Goal: Task Accomplishment & Management: Manage account settings

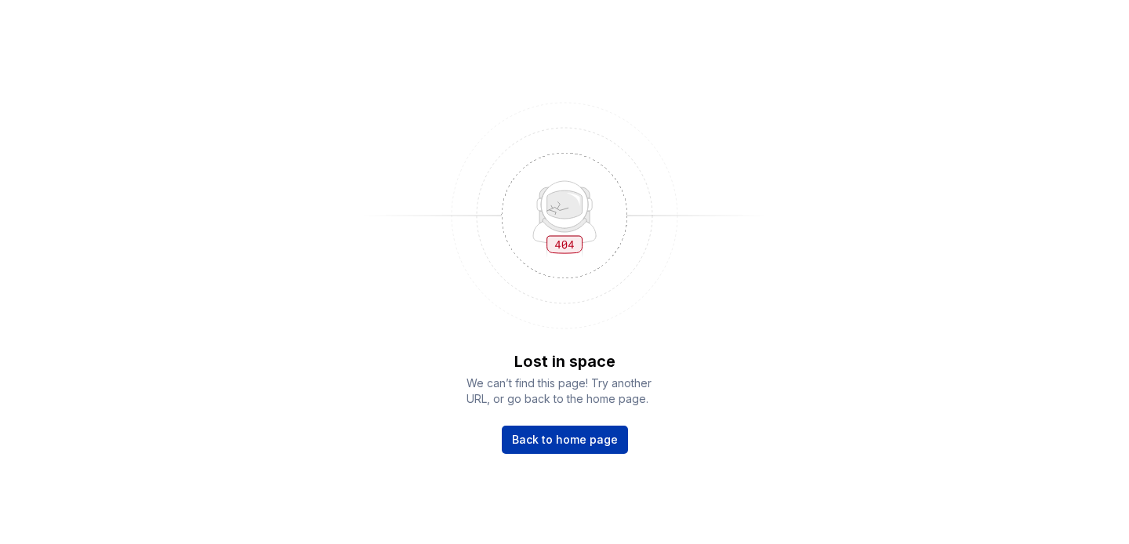
click at [528, 439] on span "Back to home page" at bounding box center [565, 440] width 106 height 16
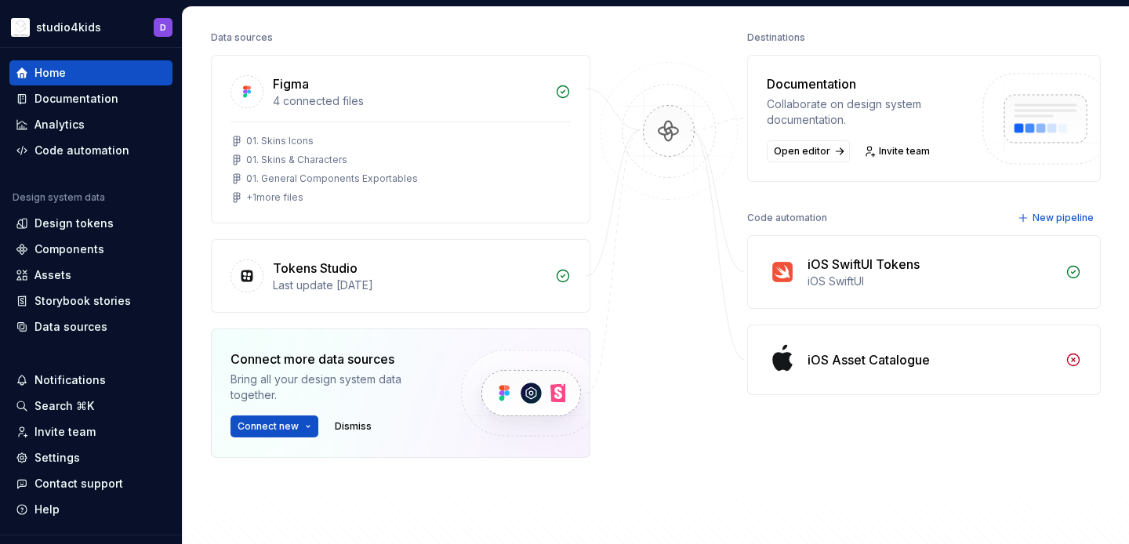
scroll to position [194, 0]
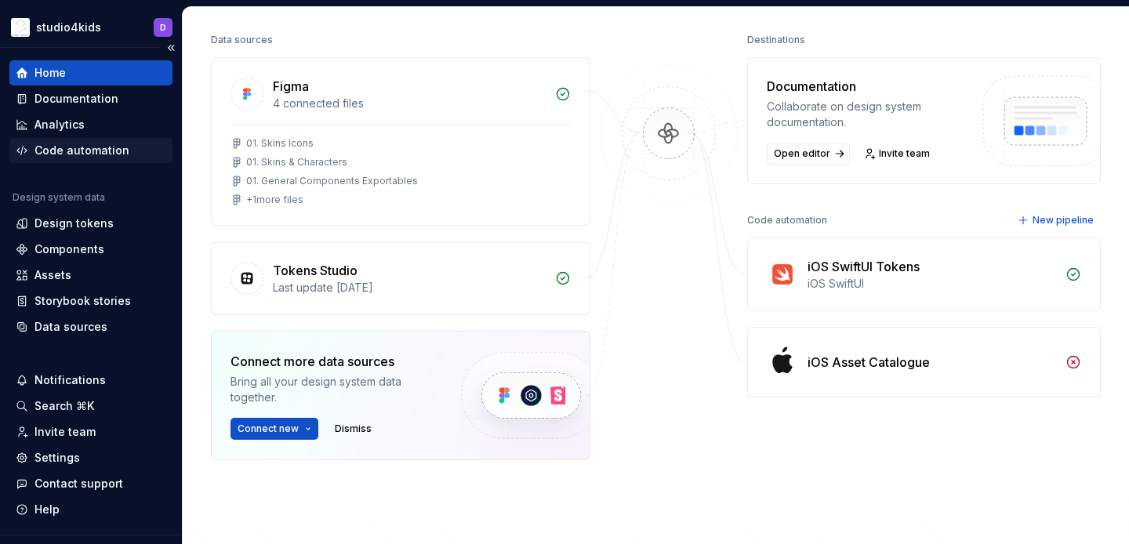
click at [81, 146] on div "Code automation" at bounding box center [81, 151] width 95 height 16
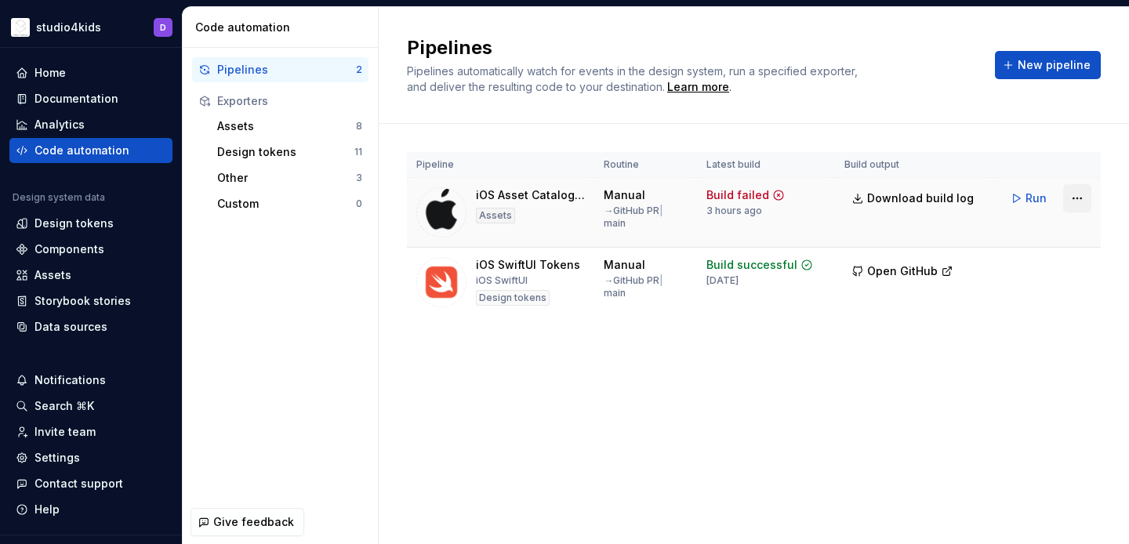
click at [1070, 194] on html "studio4kids D Home Documentation Analytics Code automation Design system data D…" at bounding box center [564, 272] width 1129 height 544
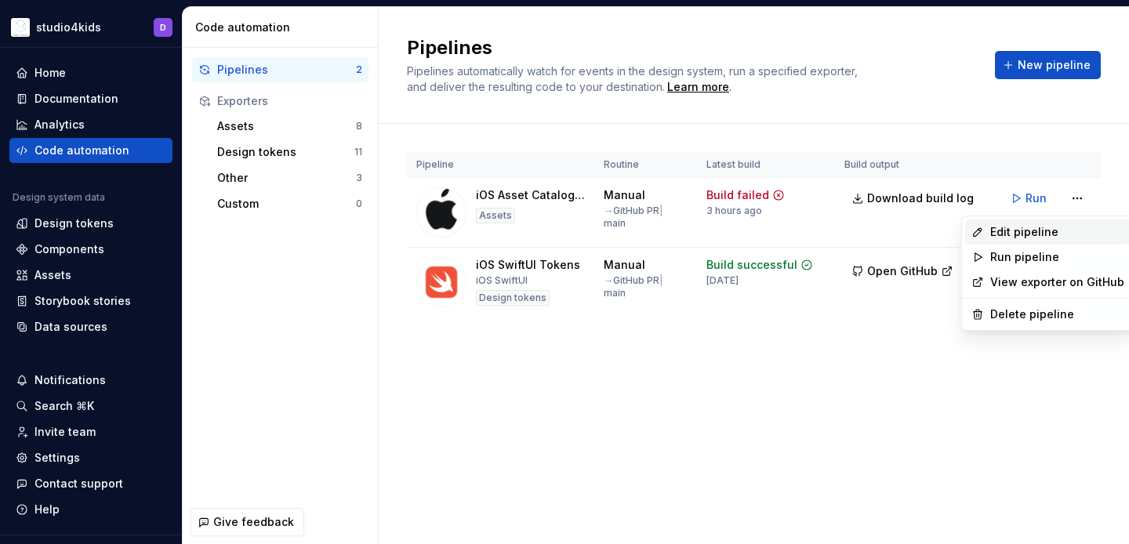
click at [1045, 227] on div "Edit pipeline" at bounding box center [1057, 232] width 134 height 16
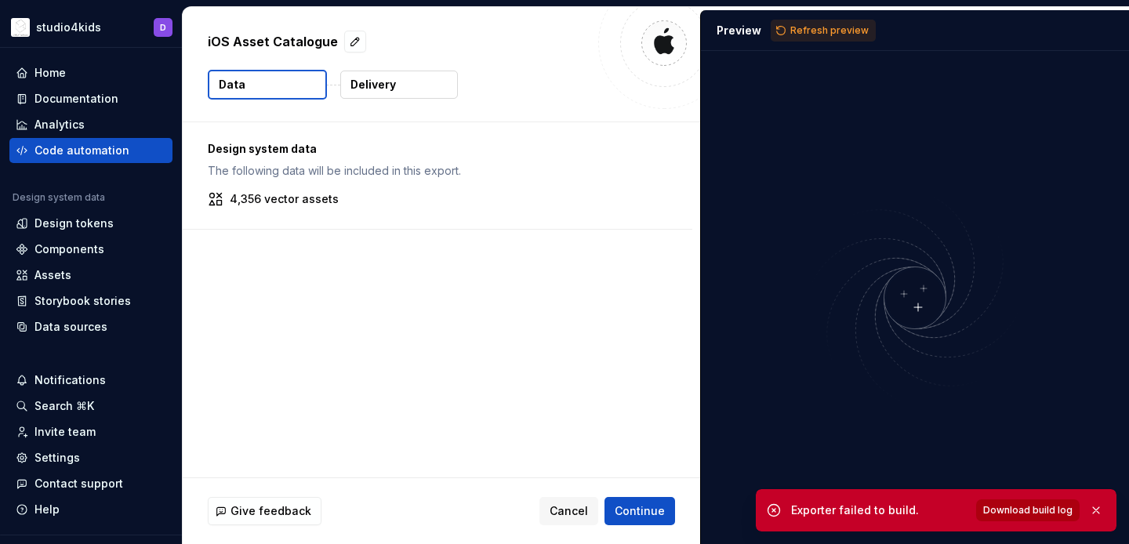
click at [1002, 512] on span "Download build log" at bounding box center [1027, 510] width 89 height 13
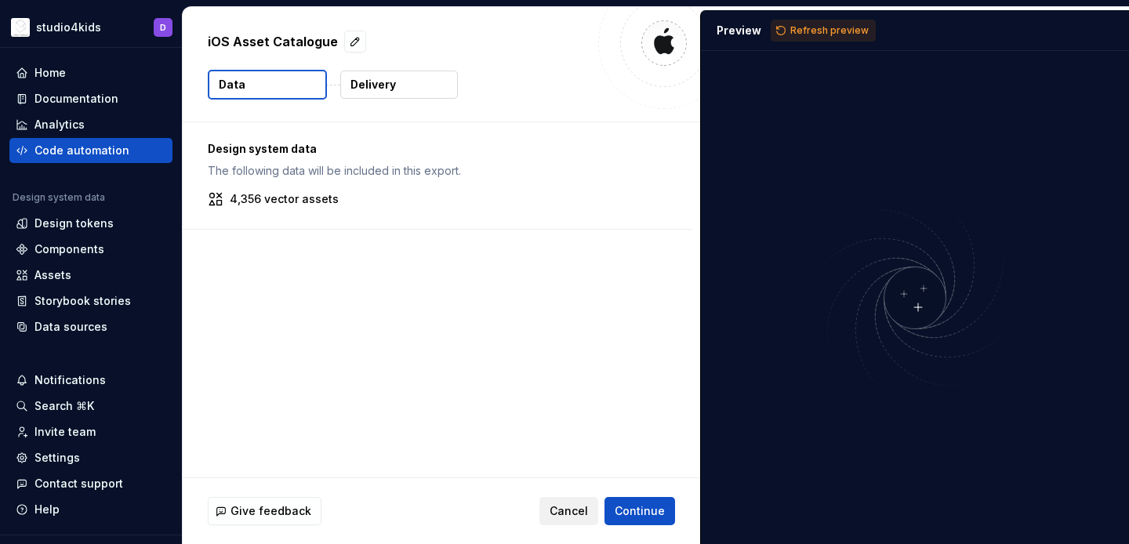
click at [568, 499] on button "Cancel" at bounding box center [568, 511] width 59 height 28
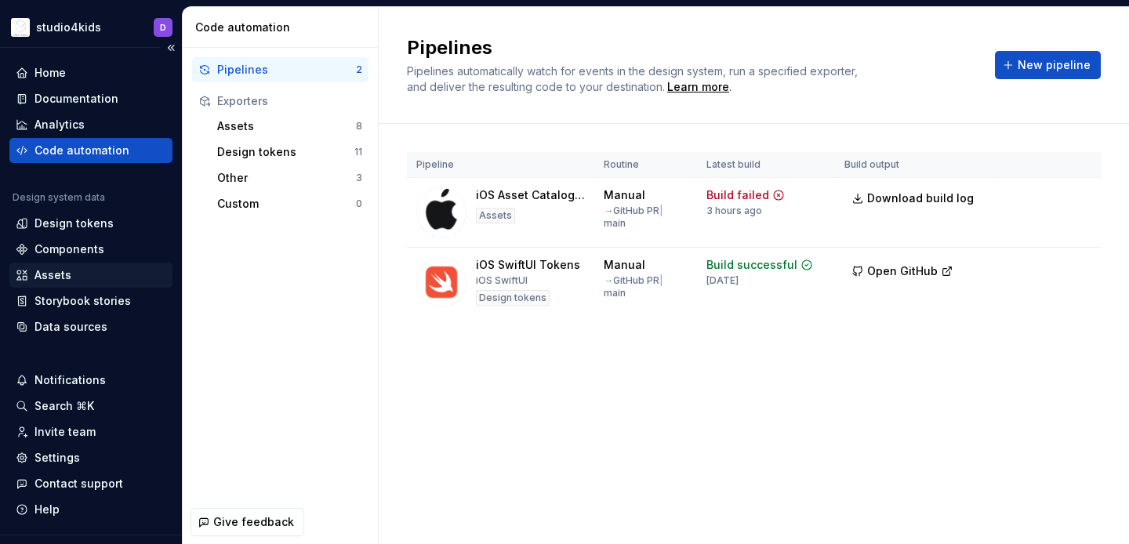
click at [118, 272] on div "Assets" at bounding box center [91, 275] width 150 height 16
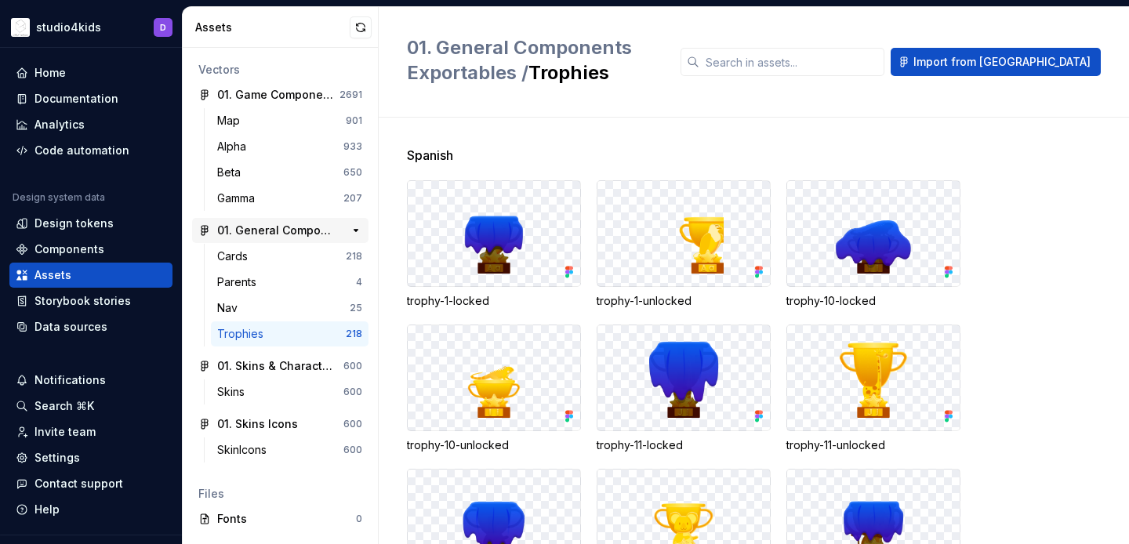
click at [261, 229] on div "01. General Components Exportables" at bounding box center [275, 231] width 117 height 16
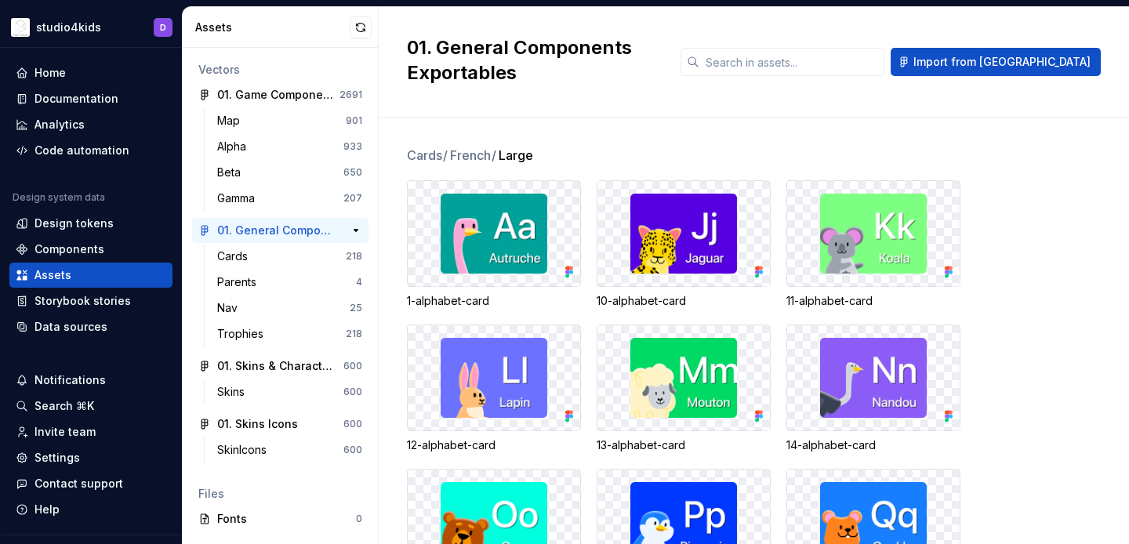
click at [262, 229] on div "01. General Components Exportables" at bounding box center [275, 231] width 117 height 16
click at [285, 333] on div "Trophies" at bounding box center [281, 334] width 129 height 16
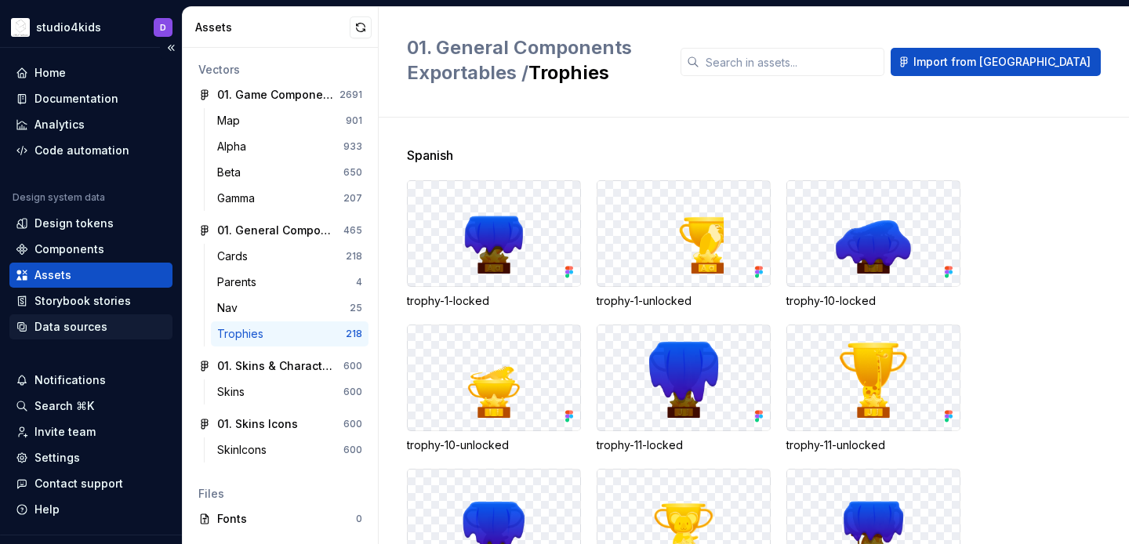
click at [90, 320] on div "Data sources" at bounding box center [70, 327] width 73 height 16
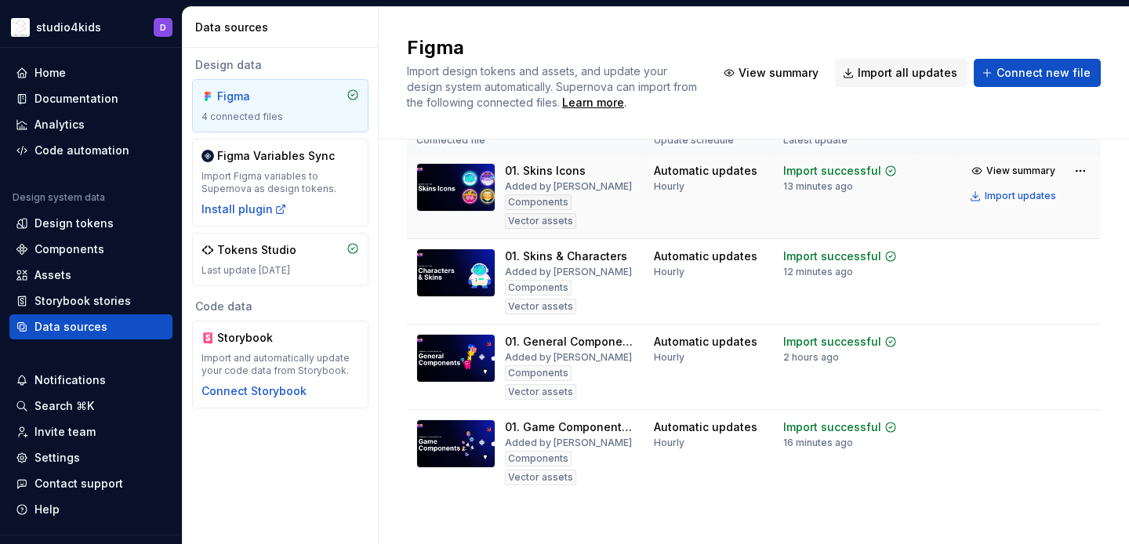
scroll to position [50, 0]
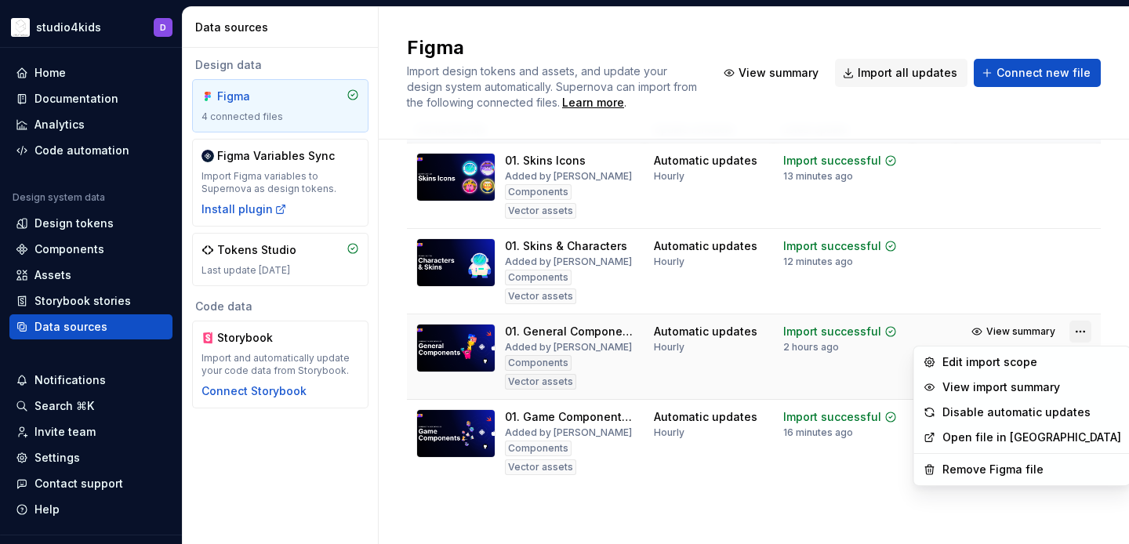
click at [1079, 332] on html "studio4kids D Home Documentation Analytics Code automation Design system data D…" at bounding box center [564, 272] width 1129 height 544
click at [959, 474] on div "Remove Figma file" at bounding box center [1031, 470] width 179 height 16
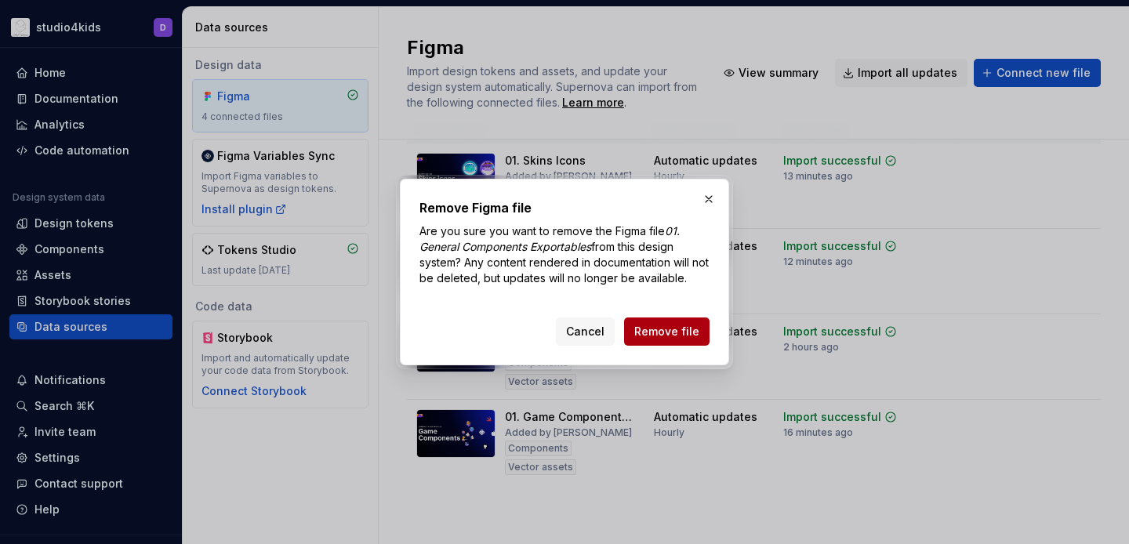
click at [648, 333] on span "Remove file" at bounding box center [666, 332] width 65 height 16
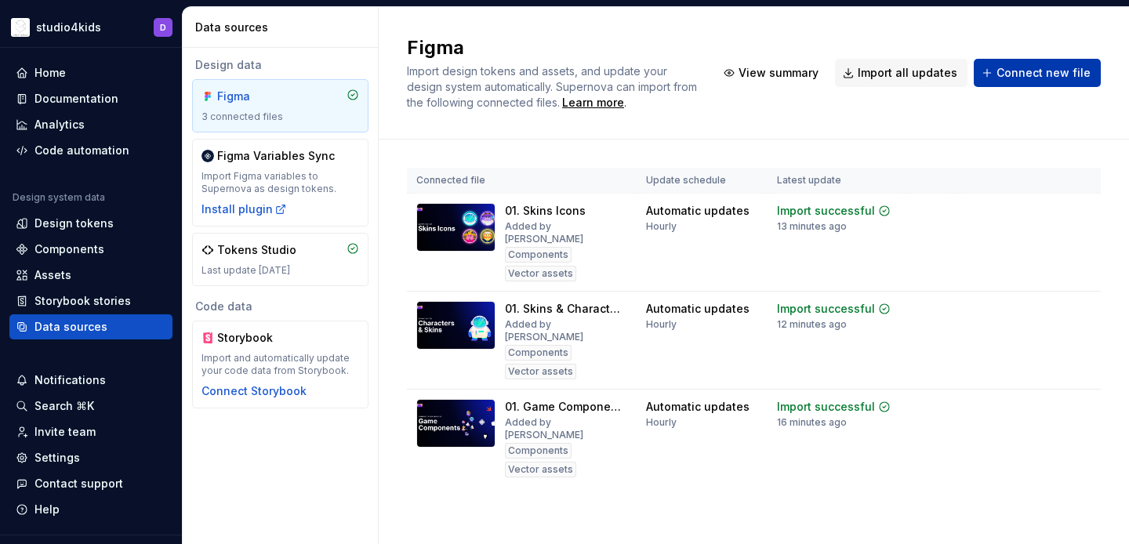
click at [1032, 78] on span "Connect new file" at bounding box center [1043, 73] width 94 height 16
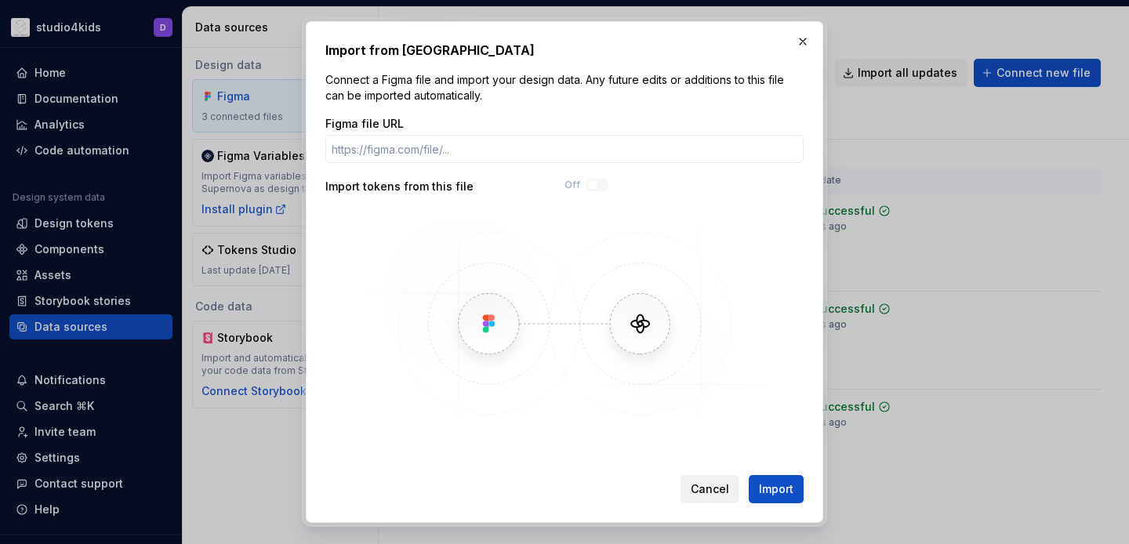
click at [720, 486] on span "Cancel" at bounding box center [710, 489] width 38 height 16
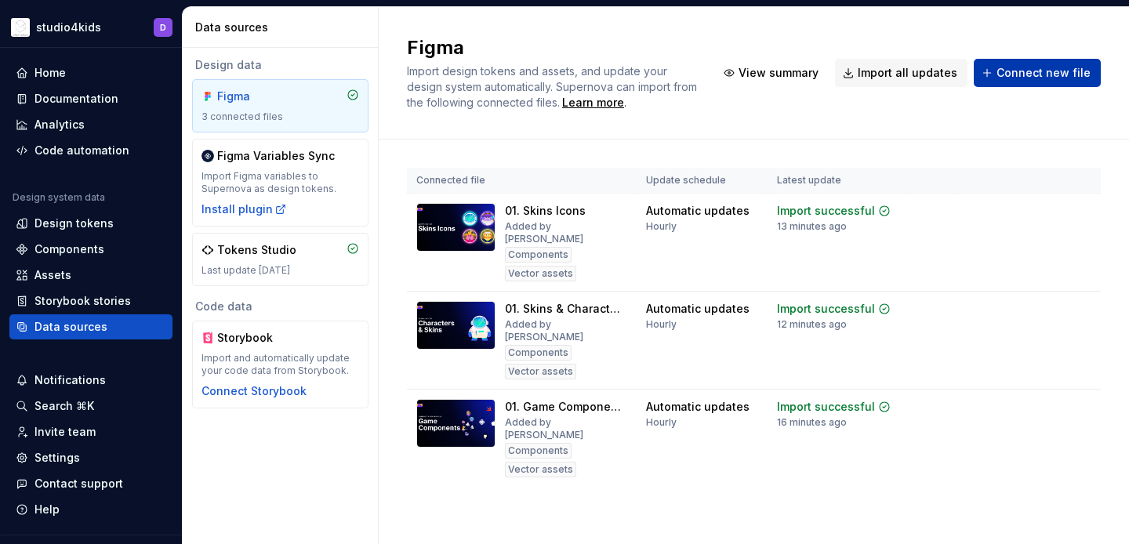
click at [1058, 78] on span "Connect new file" at bounding box center [1043, 73] width 94 height 16
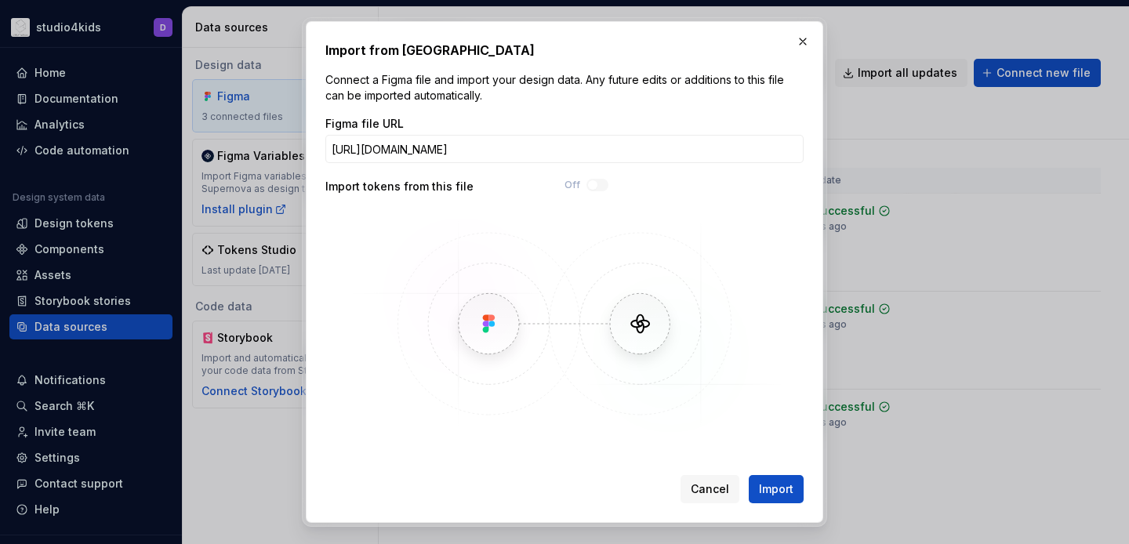
scroll to position [0, 298]
type input "[URL][DOMAIN_NAME]"
click at [764, 494] on span "Import" at bounding box center [776, 489] width 34 height 16
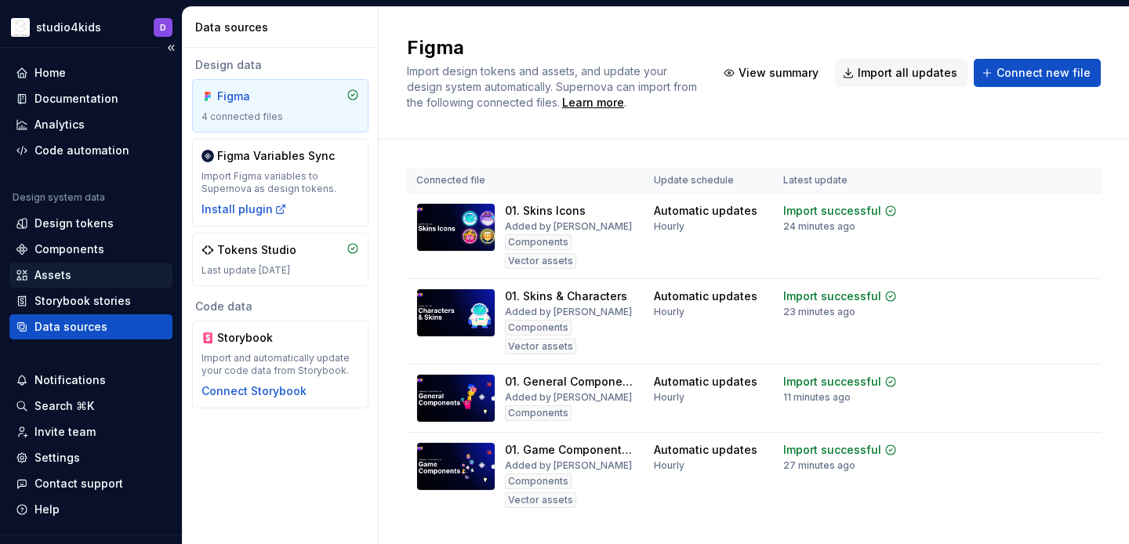
click at [96, 274] on div "Assets" at bounding box center [91, 275] width 150 height 16
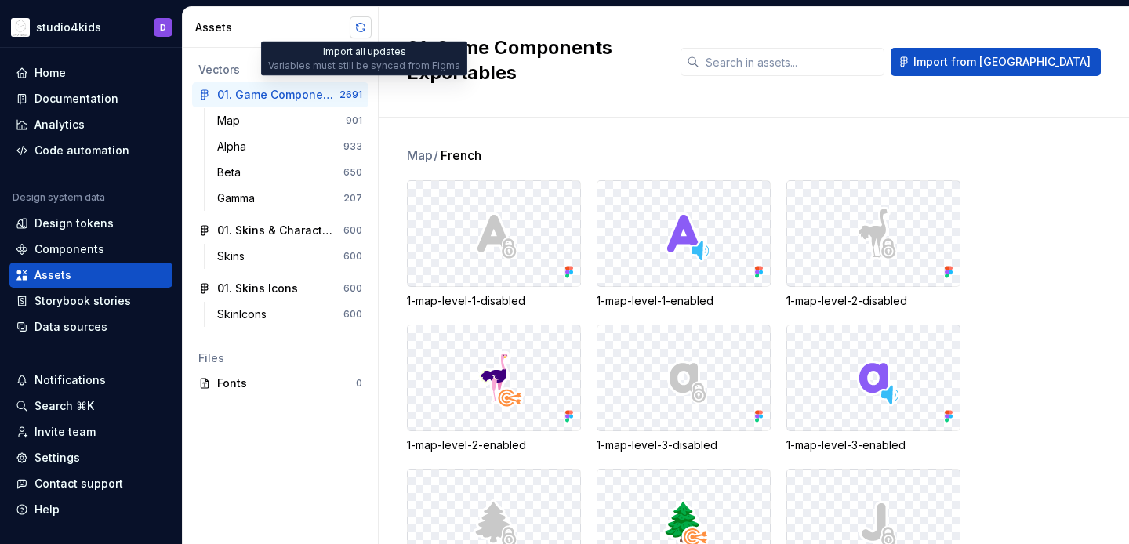
click at [360, 30] on button "button" at bounding box center [361, 27] width 22 height 22
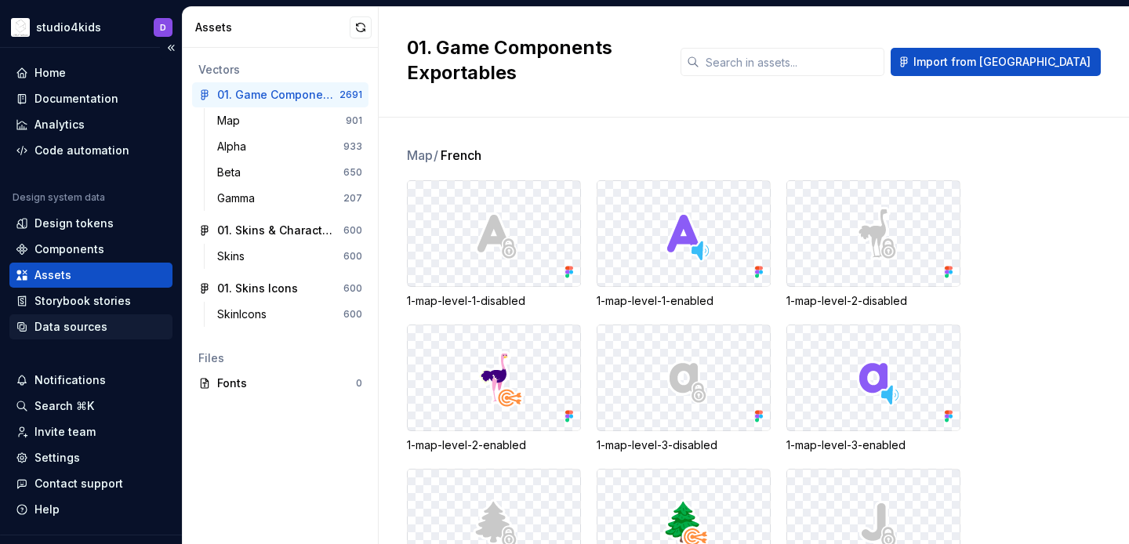
click at [125, 322] on div "Data sources" at bounding box center [91, 327] width 150 height 16
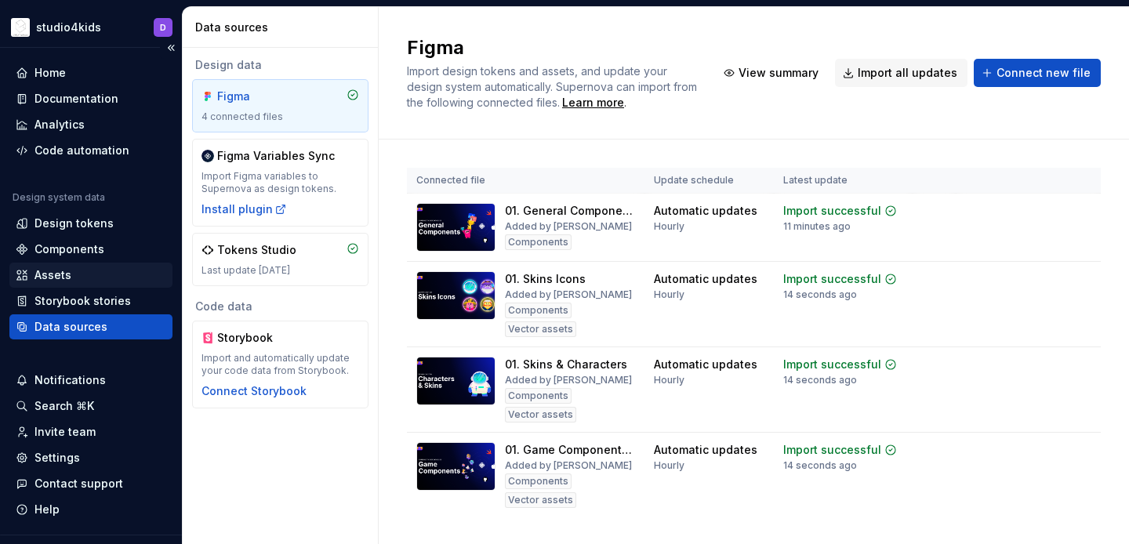
click at [114, 263] on div "Assets" at bounding box center [90, 275] width 163 height 25
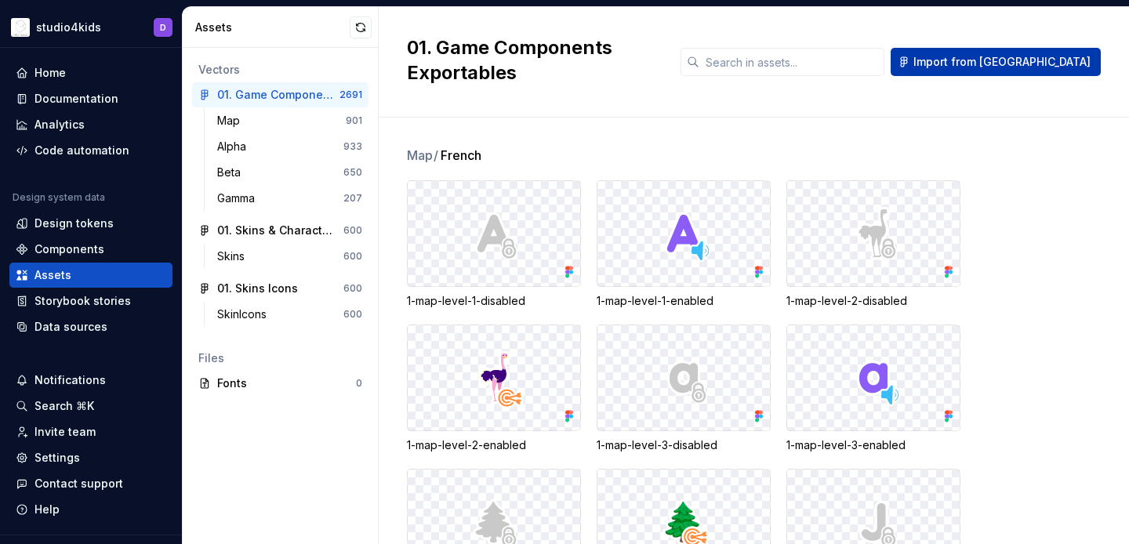
click at [1006, 54] on span "Import from [GEOGRAPHIC_DATA]" at bounding box center [1001, 62] width 177 height 16
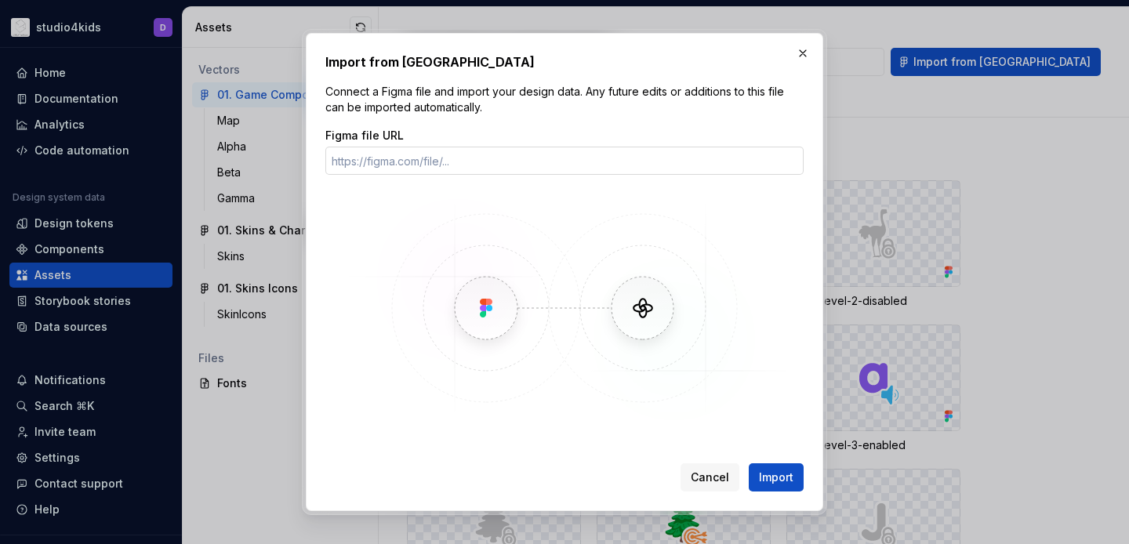
click at [636, 169] on input "Figma file URL" at bounding box center [564, 161] width 478 height 28
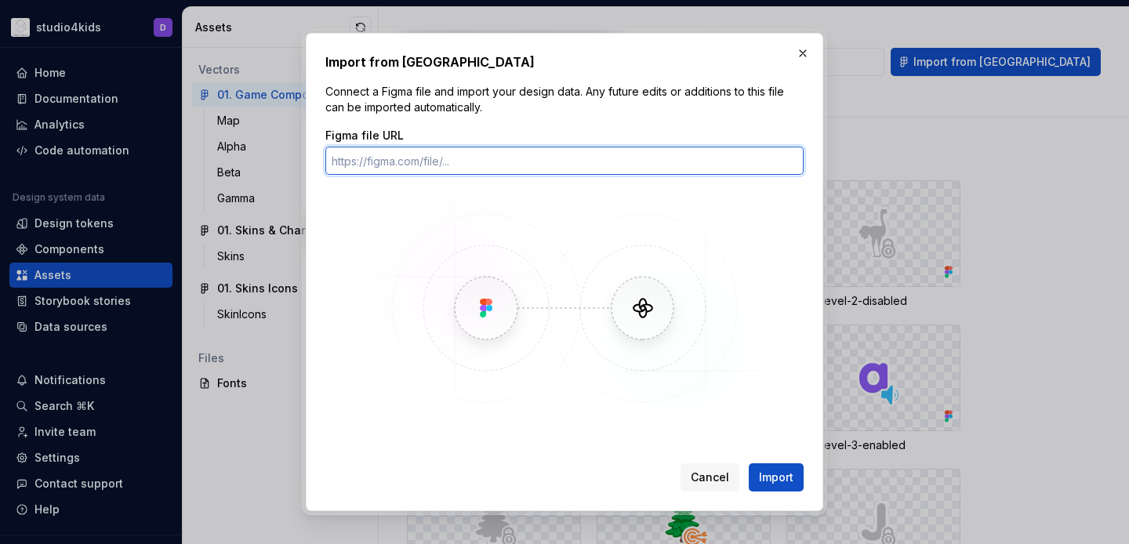
paste input "[URL][DOMAIN_NAME]"
type input "[URL][DOMAIN_NAME]"
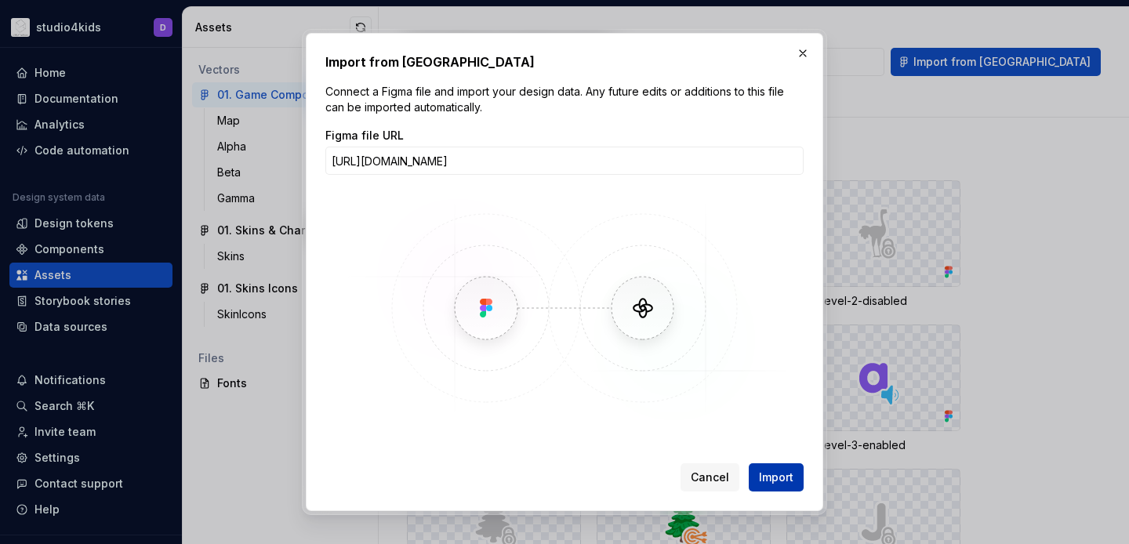
click at [770, 472] on span "Import" at bounding box center [776, 478] width 34 height 16
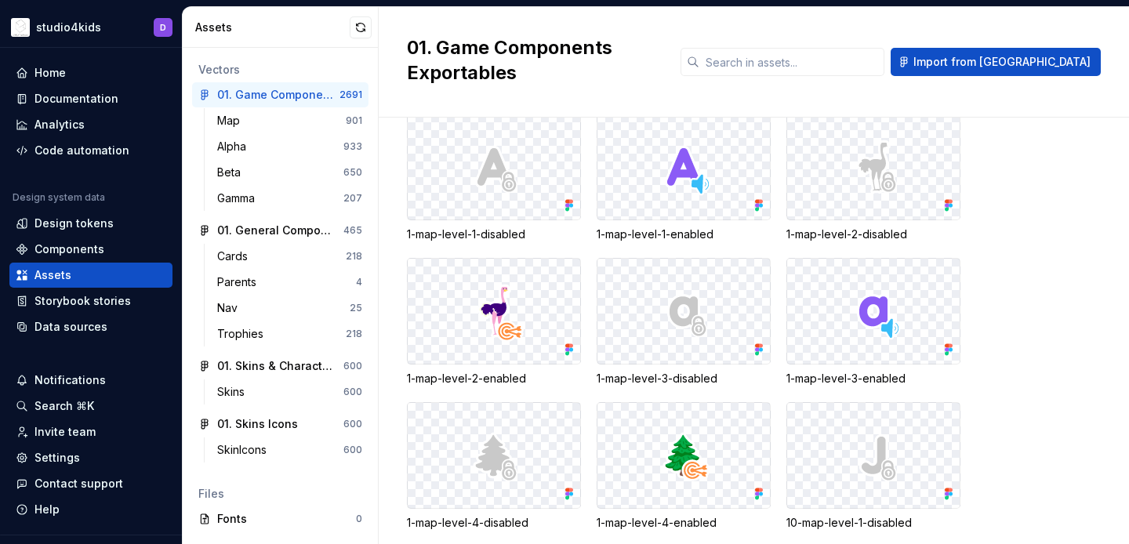
scroll to position [80, 0]
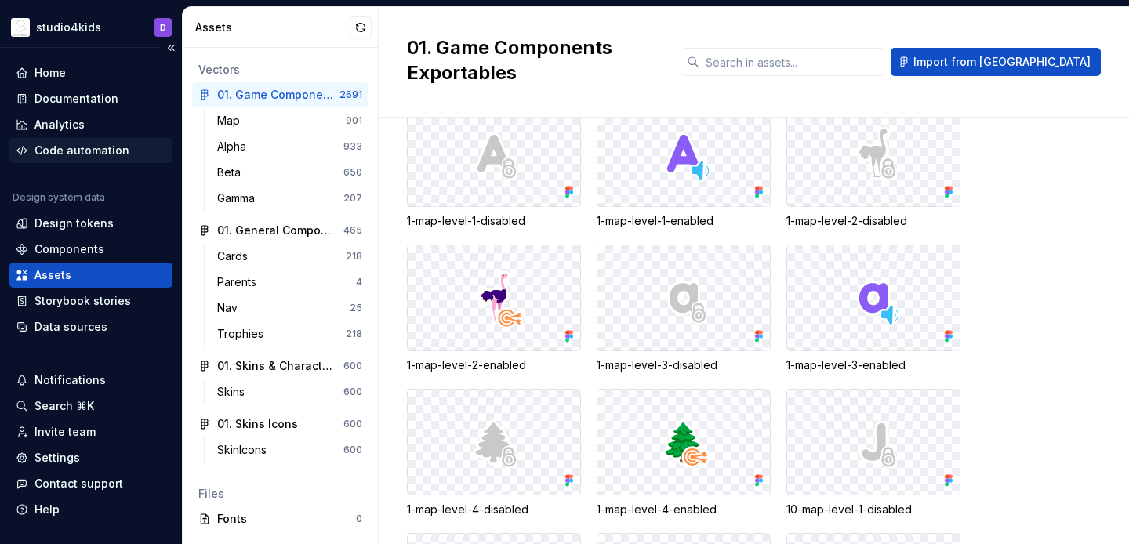
click at [67, 149] on div "Code automation" at bounding box center [81, 151] width 95 height 16
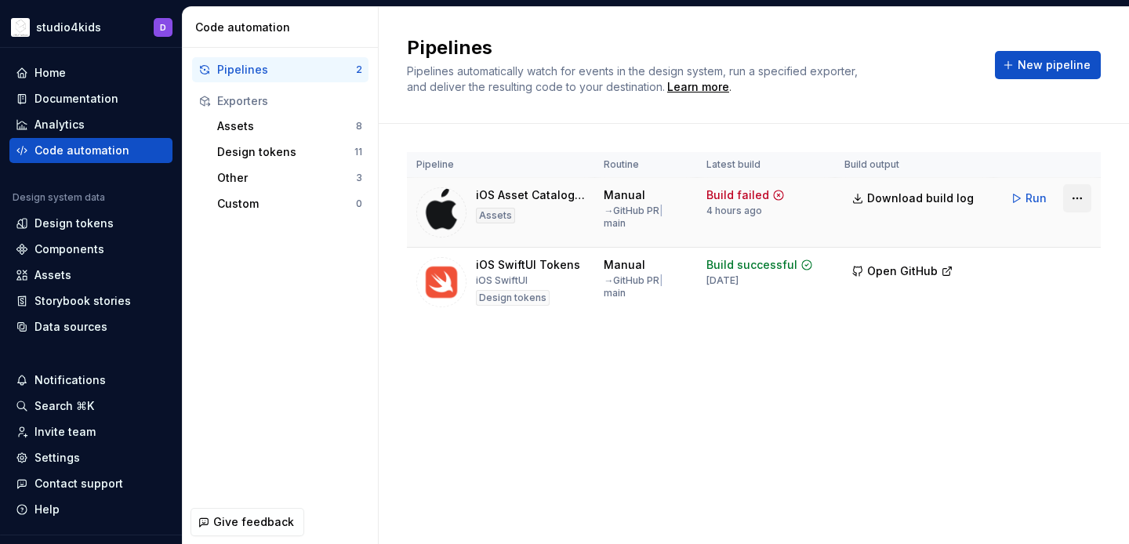
click at [1080, 198] on html "studio4kids D Home Documentation Analytics Code automation Design system data D…" at bounding box center [564, 272] width 1129 height 544
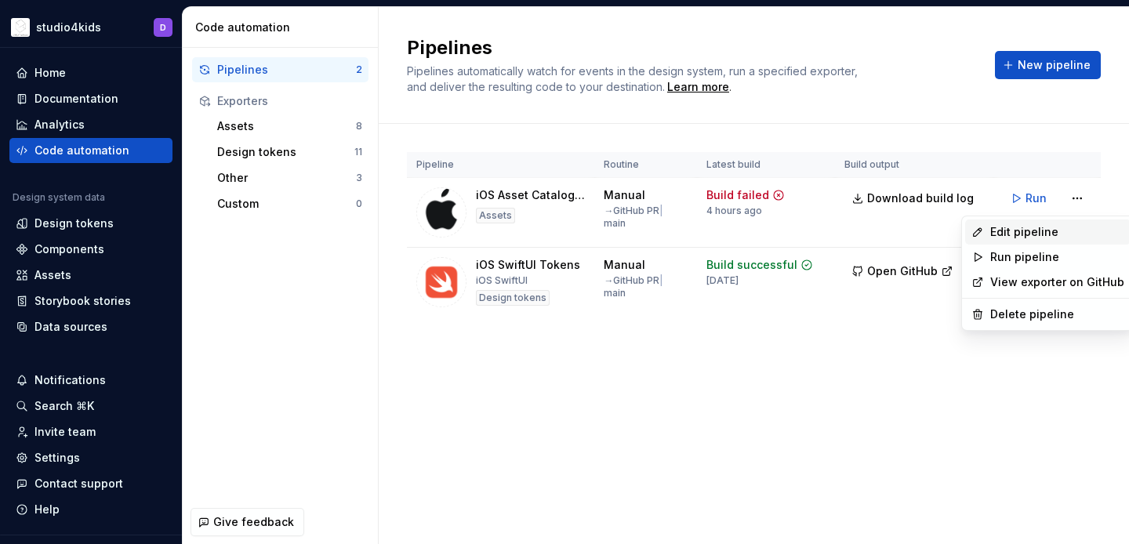
click at [1040, 232] on div "Edit pipeline" at bounding box center [1057, 232] width 134 height 16
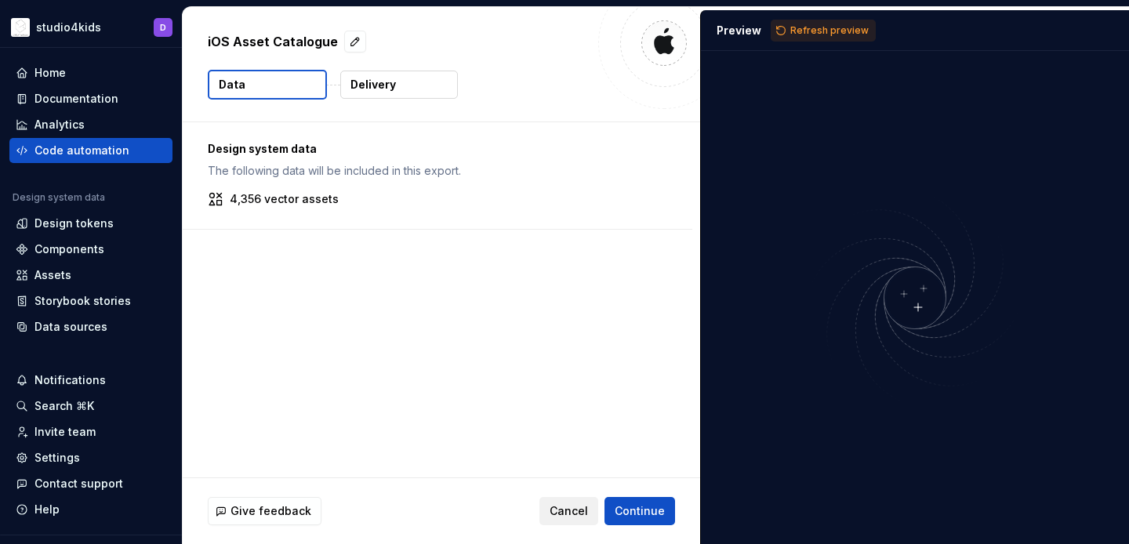
click at [569, 502] on button "Cancel" at bounding box center [568, 511] width 59 height 28
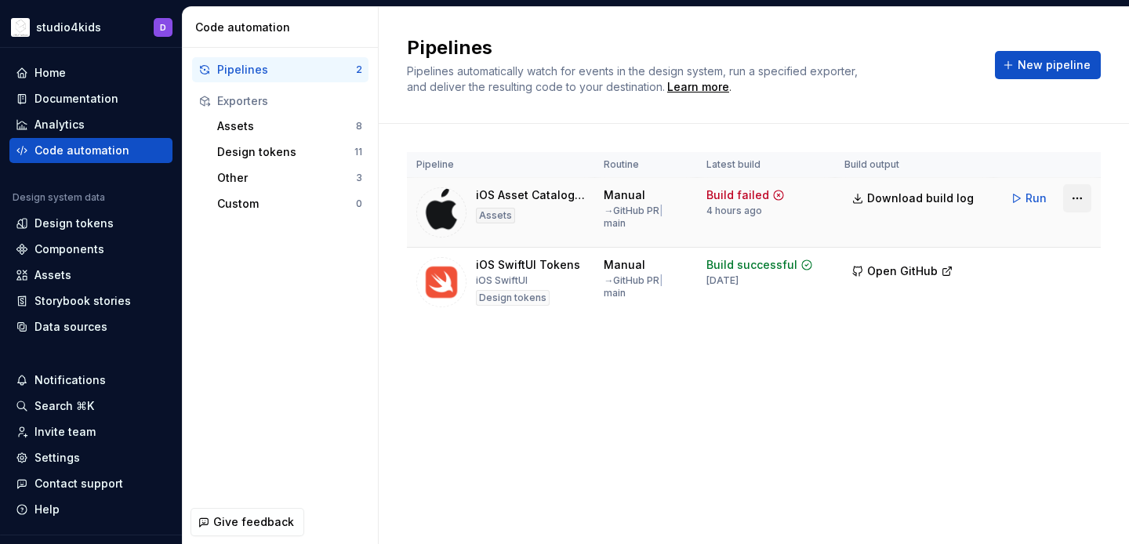
click at [1074, 199] on html "studio4kids D Home Documentation Analytics Code automation Design system data D…" at bounding box center [564, 272] width 1129 height 544
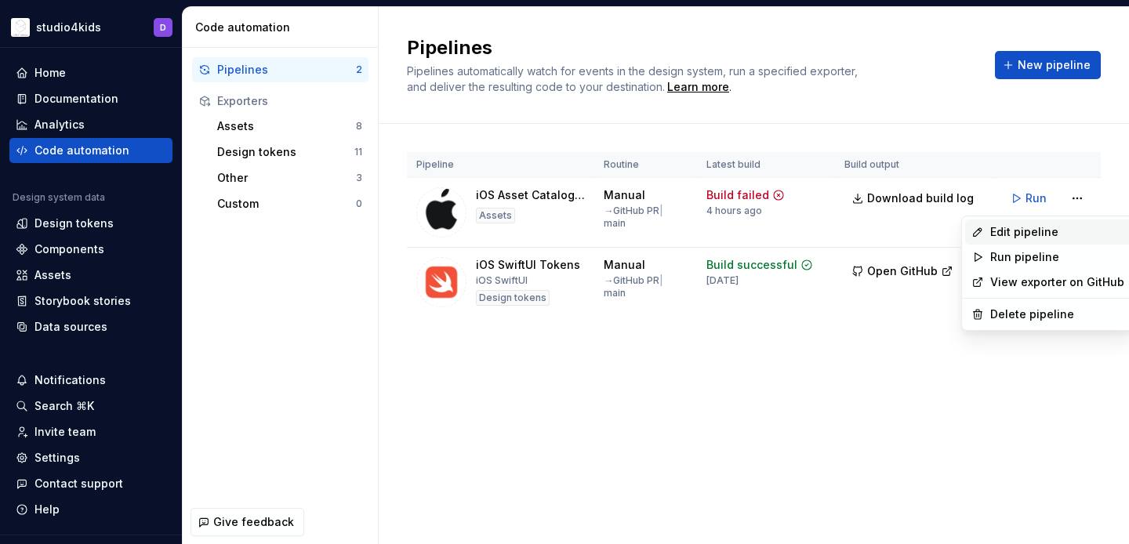
click at [1013, 237] on div "Edit pipeline" at bounding box center [1057, 232] width 134 height 16
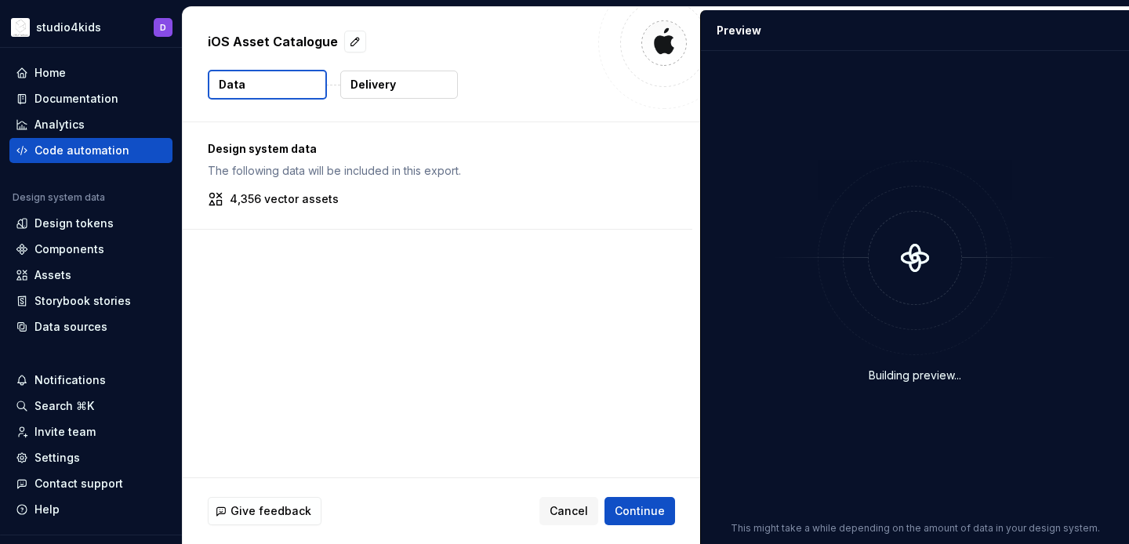
click at [376, 85] on p "Delivery" at bounding box center [372, 85] width 45 height 16
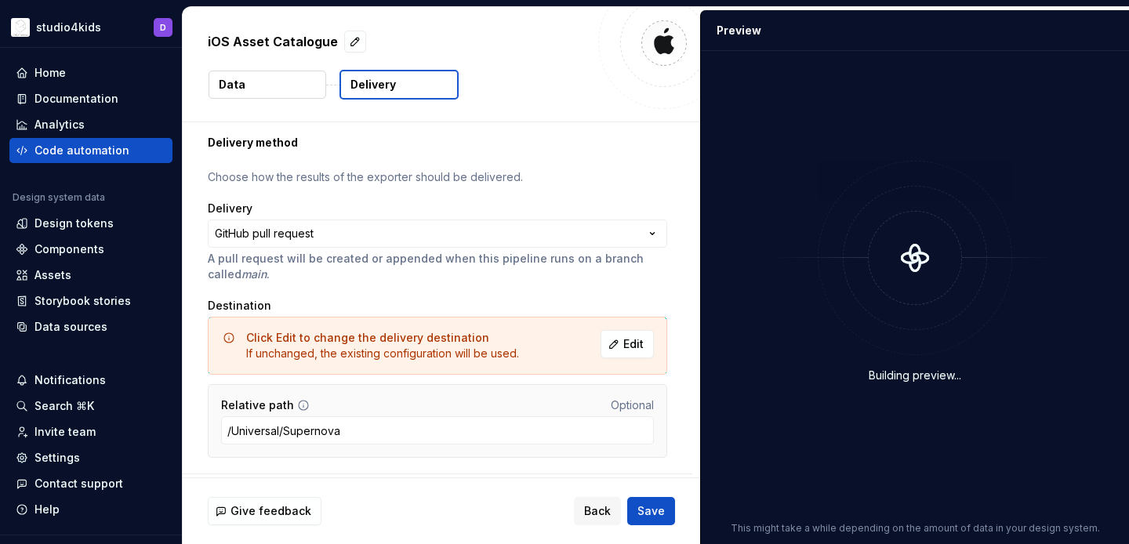
scroll to position [80, 0]
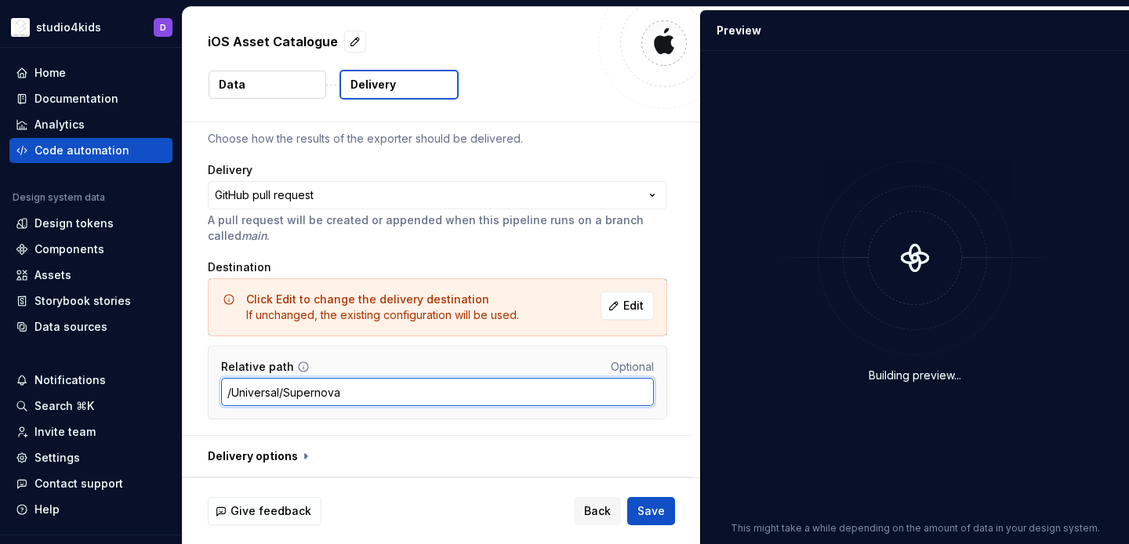
click at [401, 387] on input "/Universal/Supernova" at bounding box center [437, 392] width 433 height 28
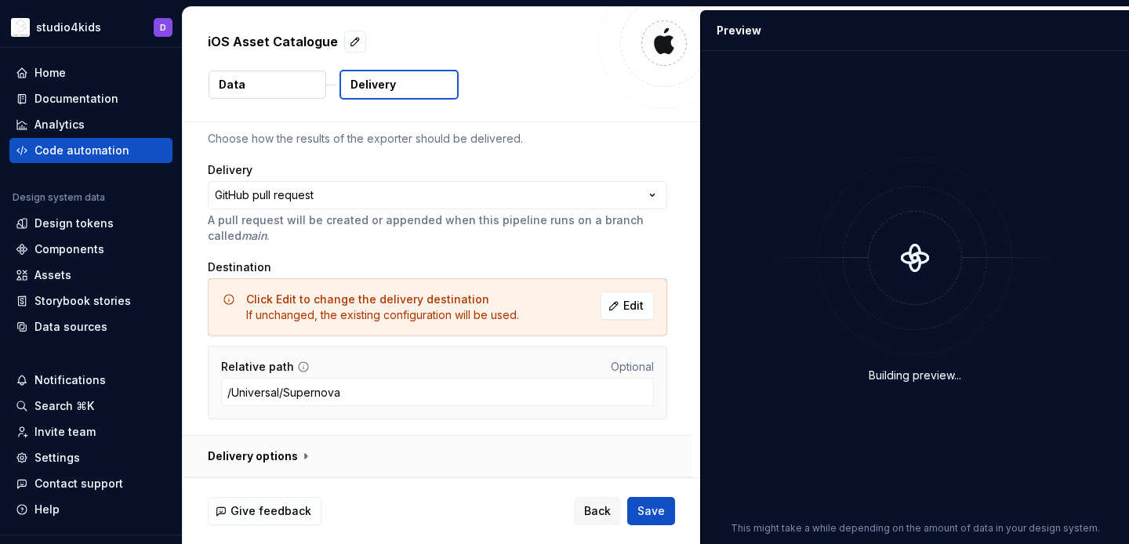
click at [425, 444] on button "button" at bounding box center [437, 456] width 509 height 41
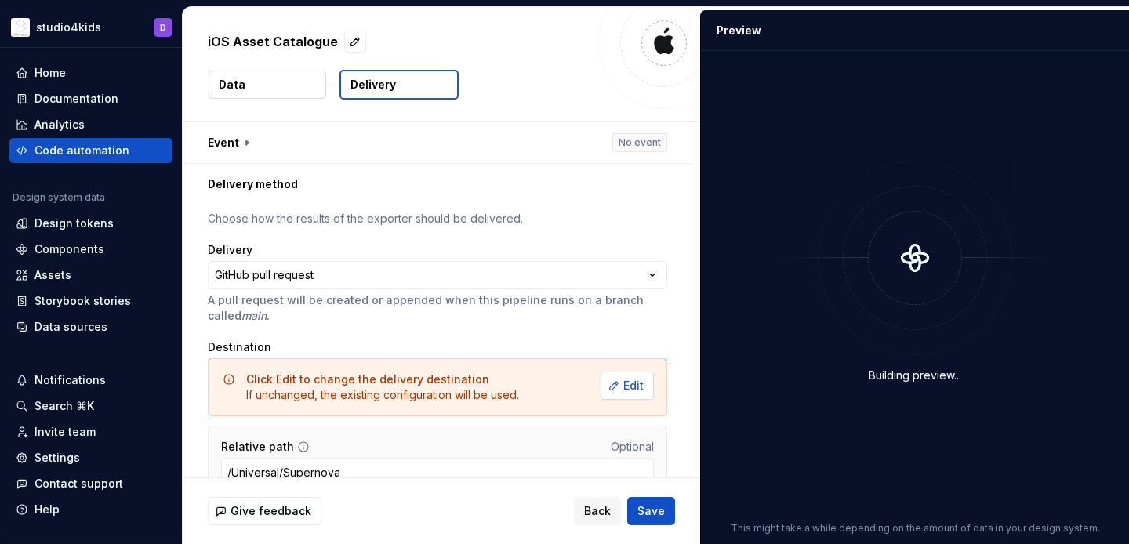
click at [630, 389] on button "Edit" at bounding box center [626, 386] width 53 height 28
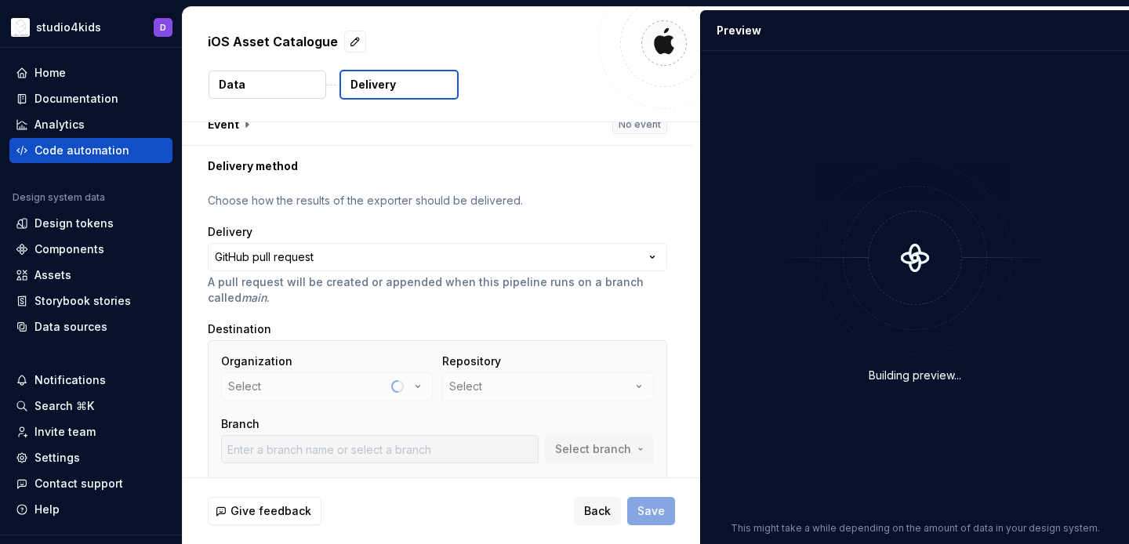
scroll to position [20, 0]
click at [422, 388] on icon "button" at bounding box center [418, 384] width 16 height 16
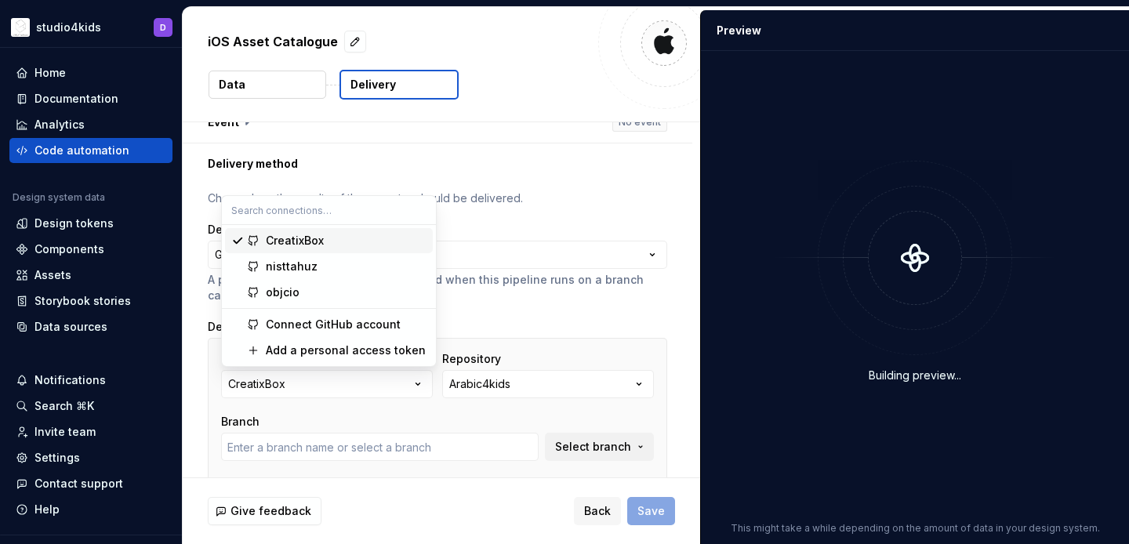
type input "develop"
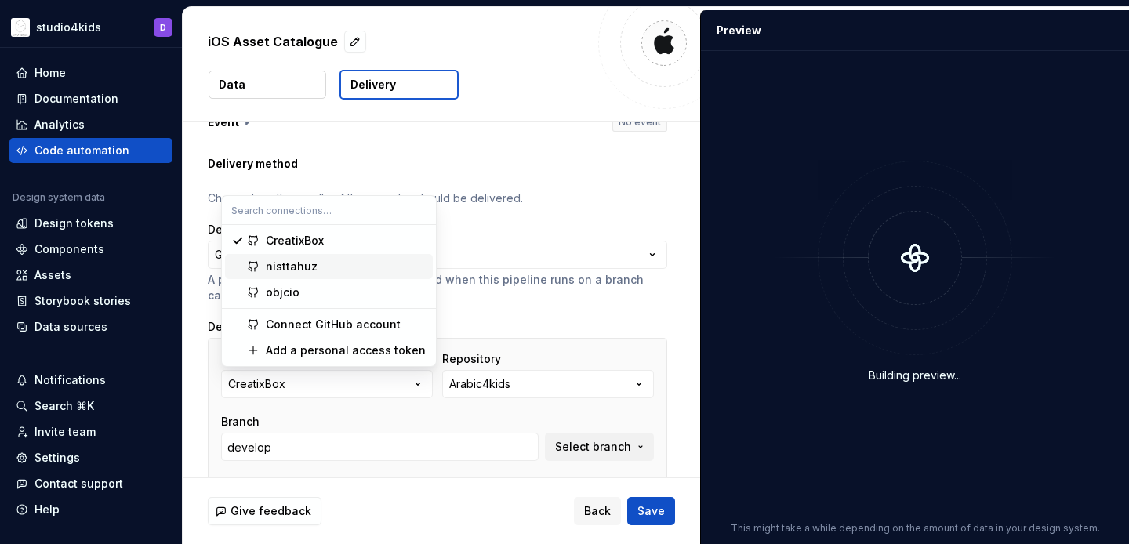
click at [332, 264] on div "nisttahuz" at bounding box center [346, 267] width 161 height 16
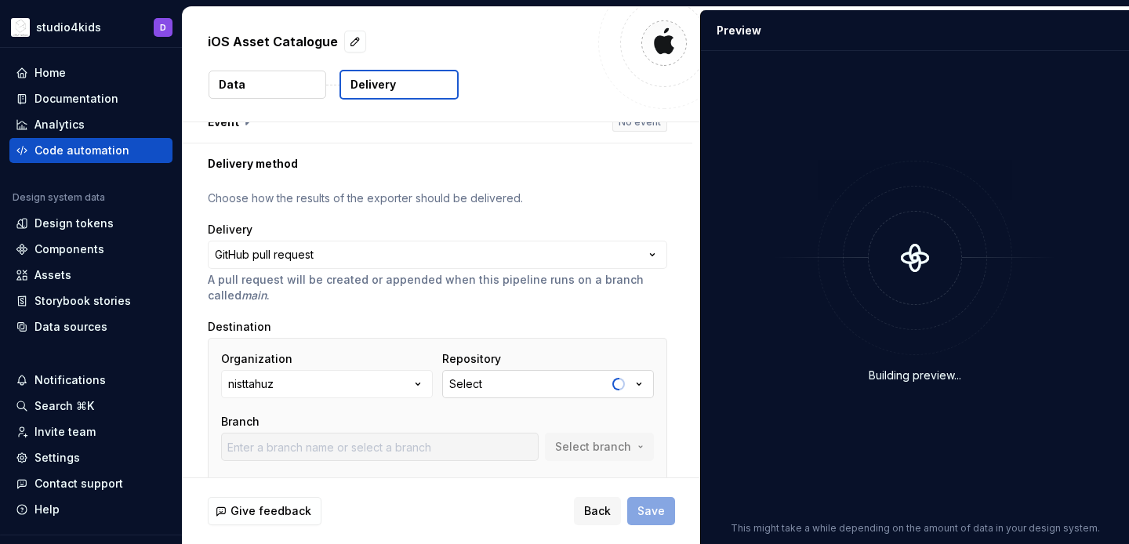
click at [482, 386] on div "Select" at bounding box center [465, 384] width 33 height 16
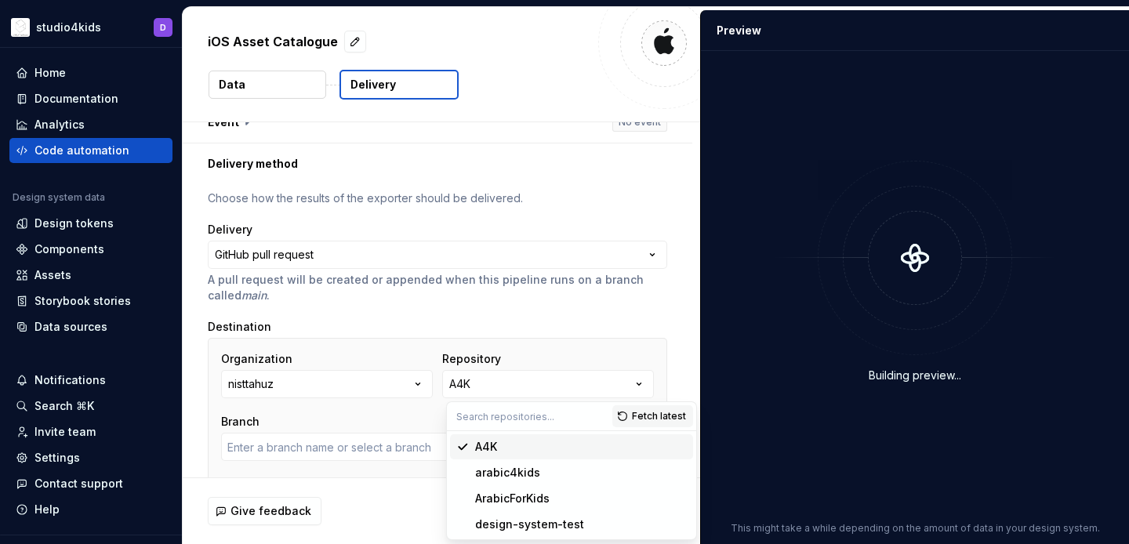
type input "main"
click at [505, 476] on div "arabic4kids" at bounding box center [507, 473] width 65 height 16
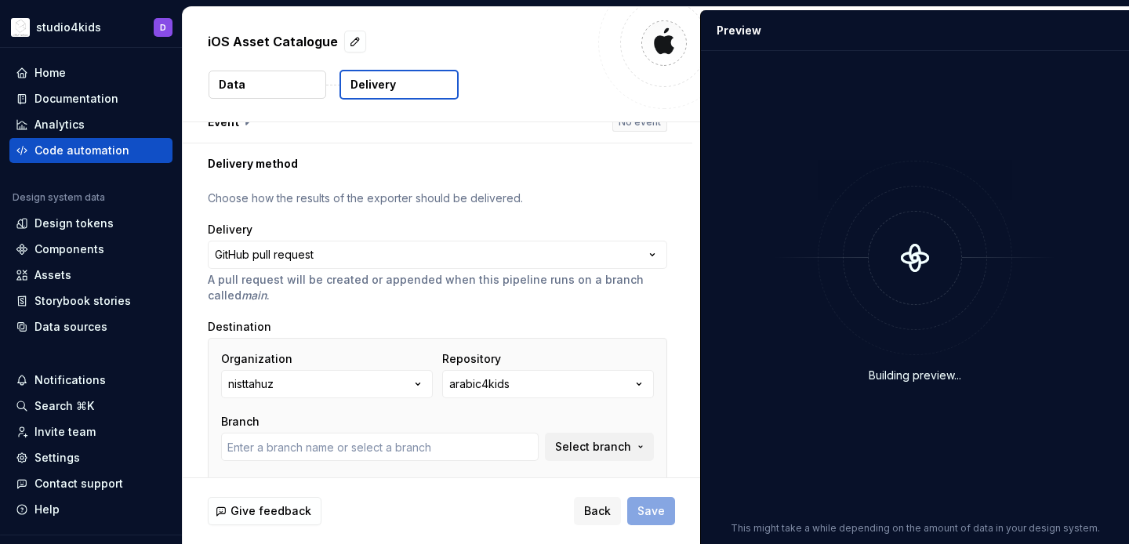
type input "master"
click at [548, 381] on button "arabic4kids" at bounding box center [548, 384] width 212 height 28
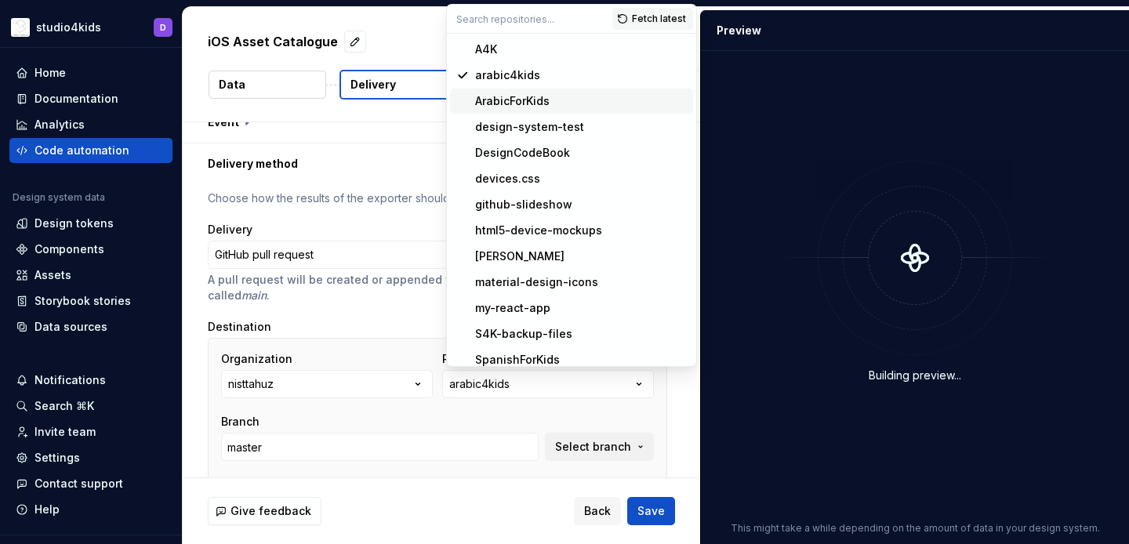
click at [477, 95] on div "ArabicForKids" at bounding box center [512, 101] width 74 height 16
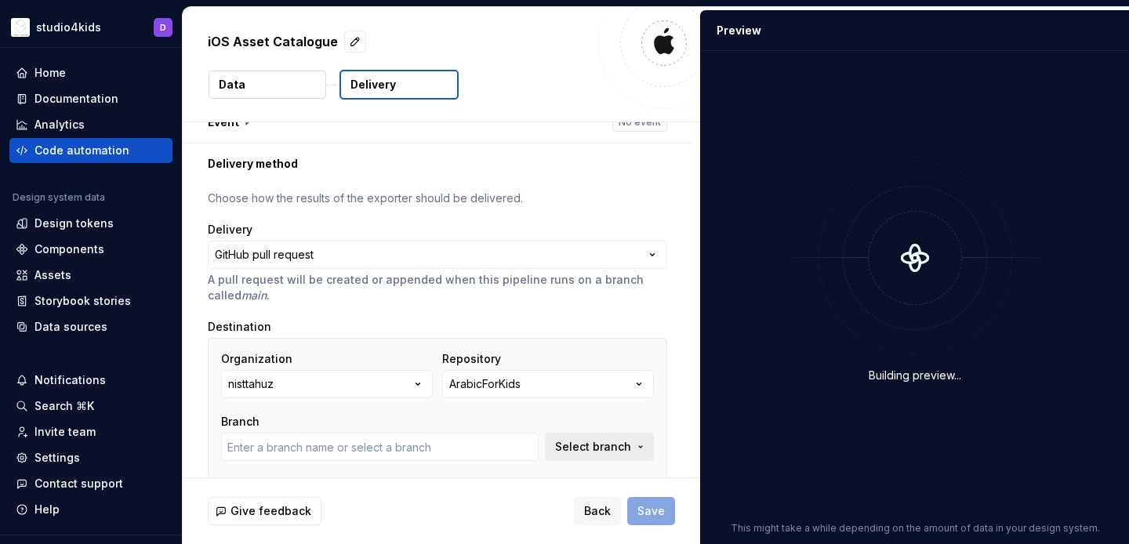
type input "main"
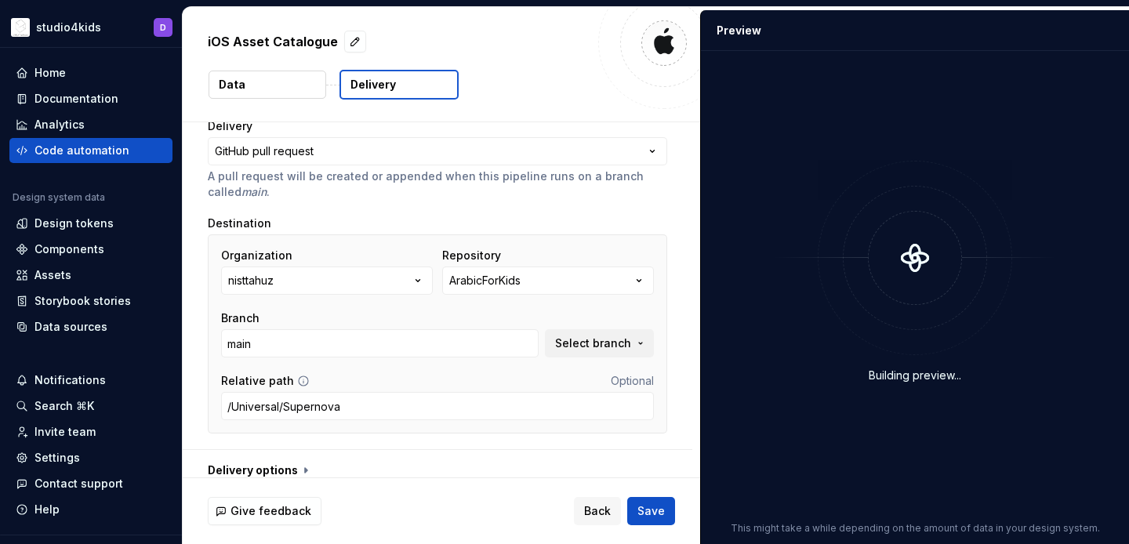
scroll to position [138, 0]
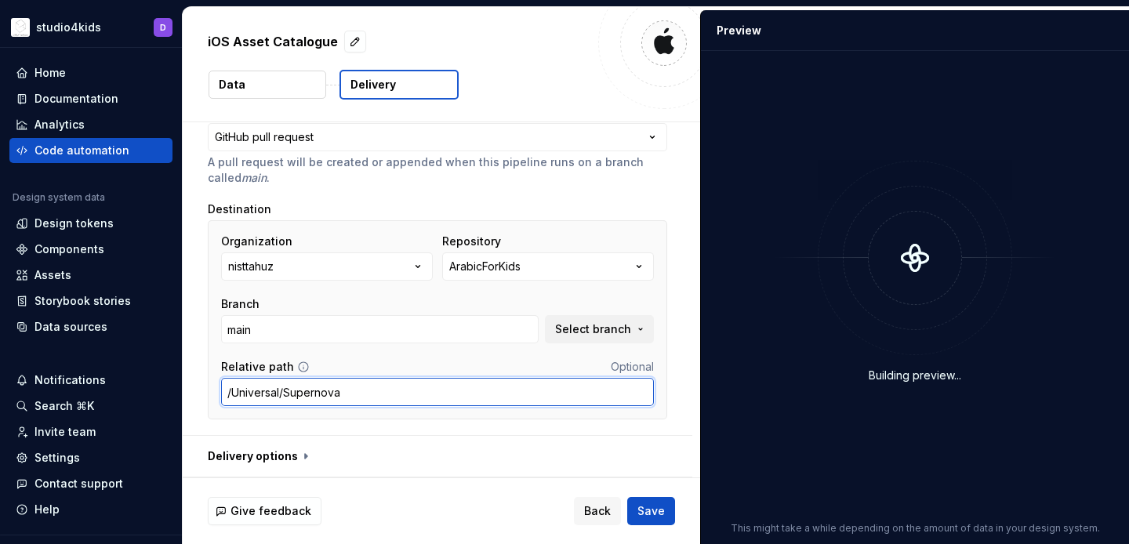
click at [508, 394] on input "/Universal/Supernova" at bounding box center [437, 392] width 433 height 28
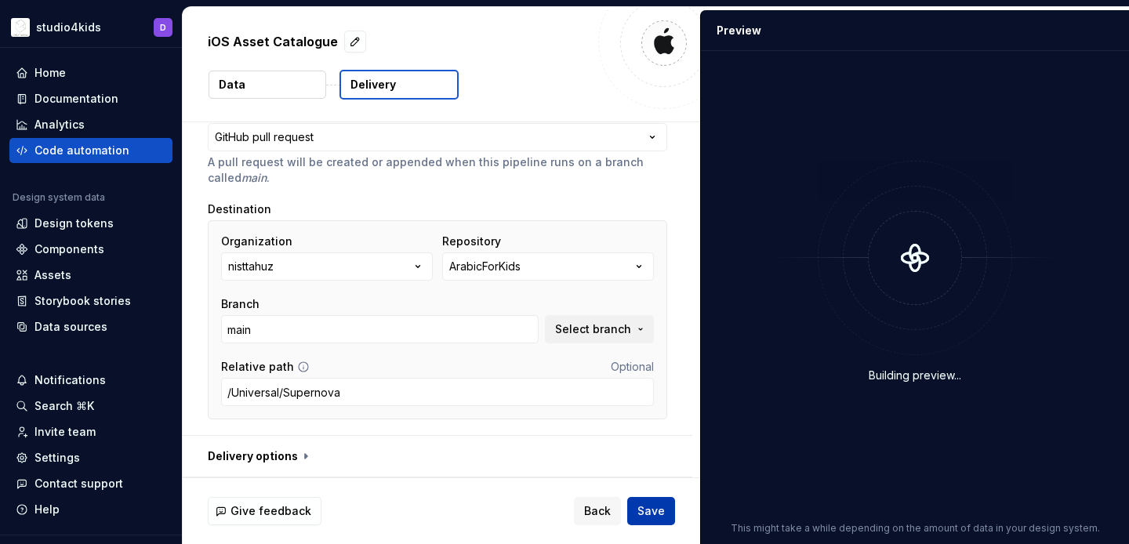
click at [654, 507] on span "Save" at bounding box center [650, 511] width 27 height 16
